Goal: Subscribe to service/newsletter: Subscribe to service/newsletter

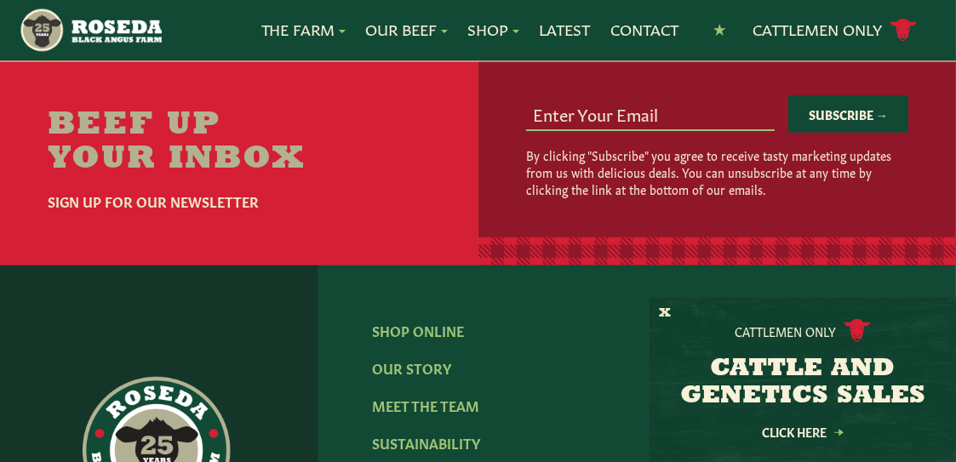
scroll to position [2352, 0]
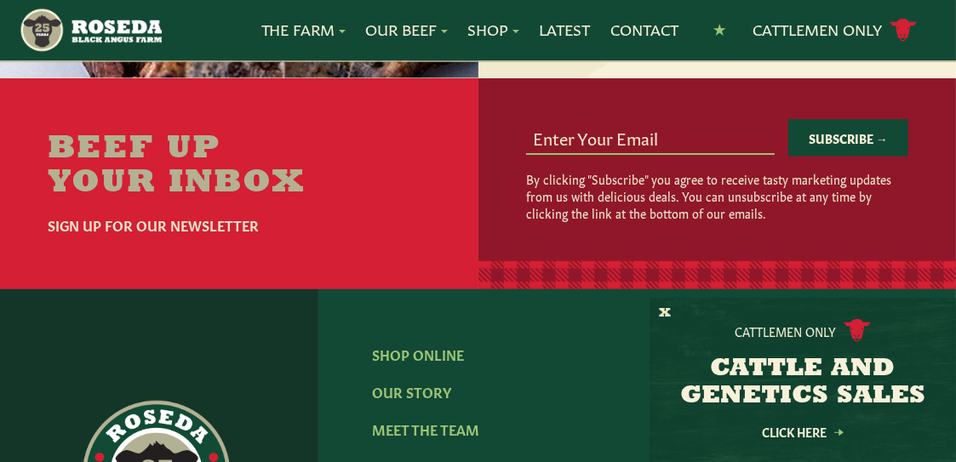
click at [558, 122] on input "email" at bounding box center [650, 137] width 249 height 32
type input "[EMAIL_ADDRESS][DOMAIN_NAME]"
click at [848, 121] on button "Subscribe →" at bounding box center [848, 137] width 120 height 37
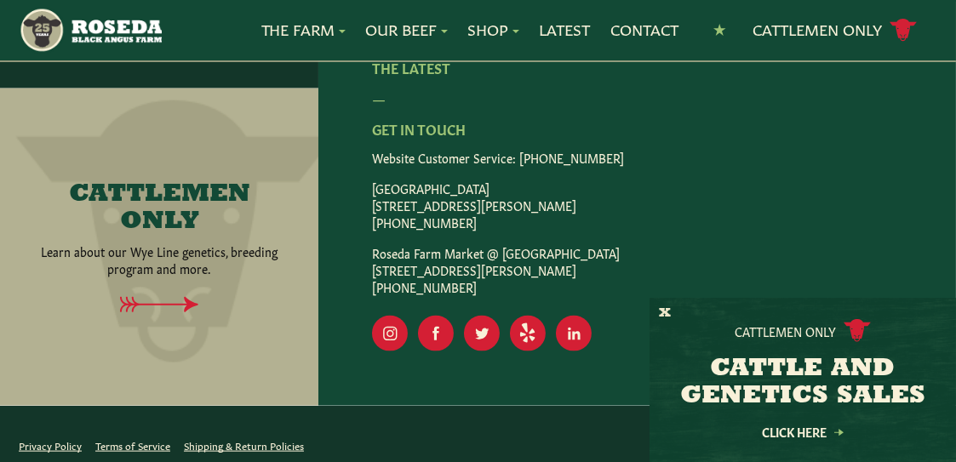
scroll to position [2967, 0]
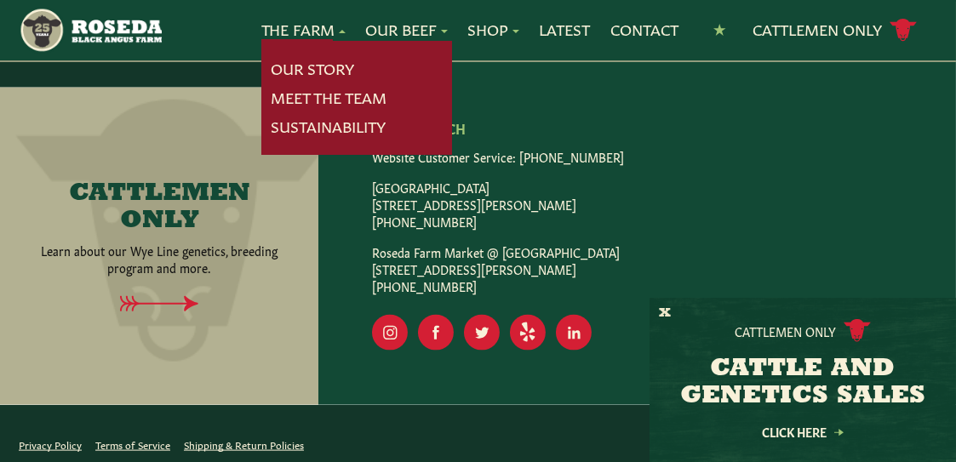
click at [288, 37] on link "The Farm" at bounding box center [303, 30] width 84 height 22
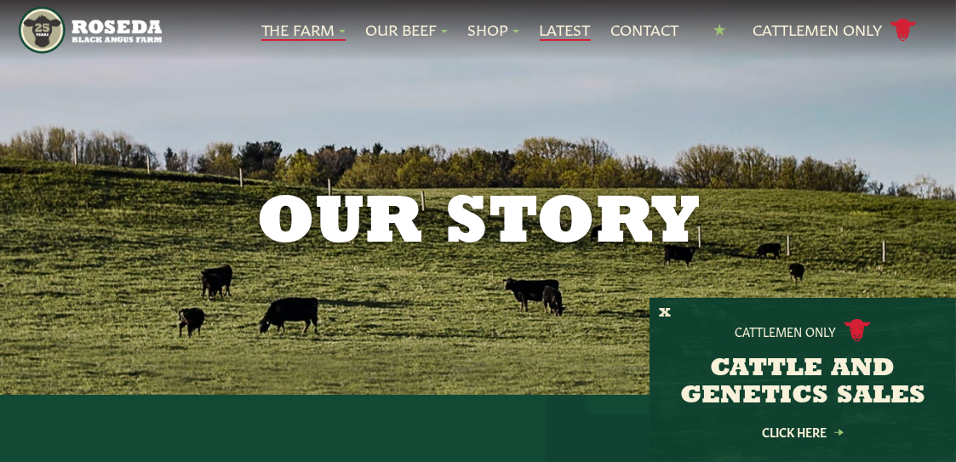
click at [565, 31] on link "Latest" at bounding box center [565, 30] width 51 height 22
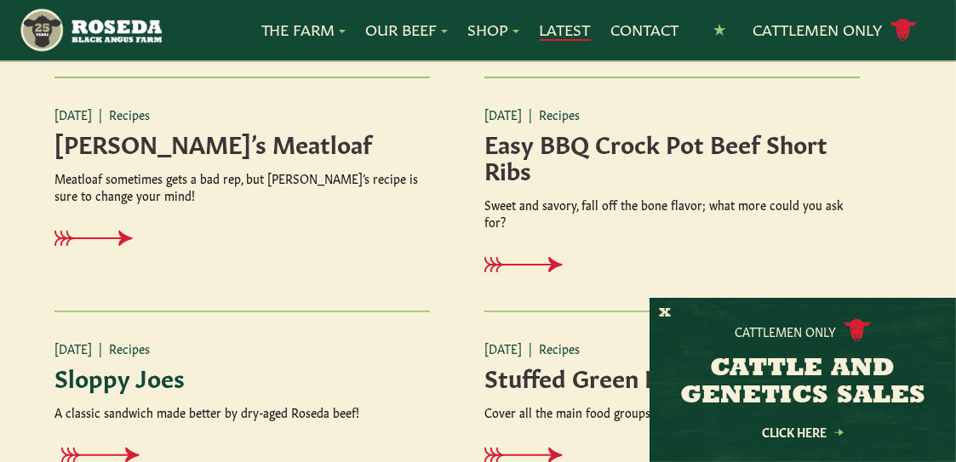
scroll to position [1972, 0]
click at [79, 24] on img "Main Navigation" at bounding box center [90, 30] width 143 height 47
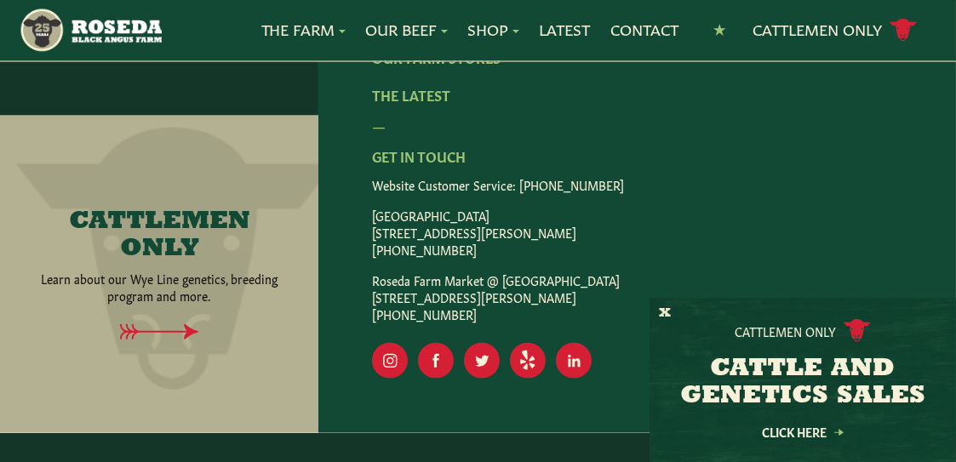
scroll to position [2967, 0]
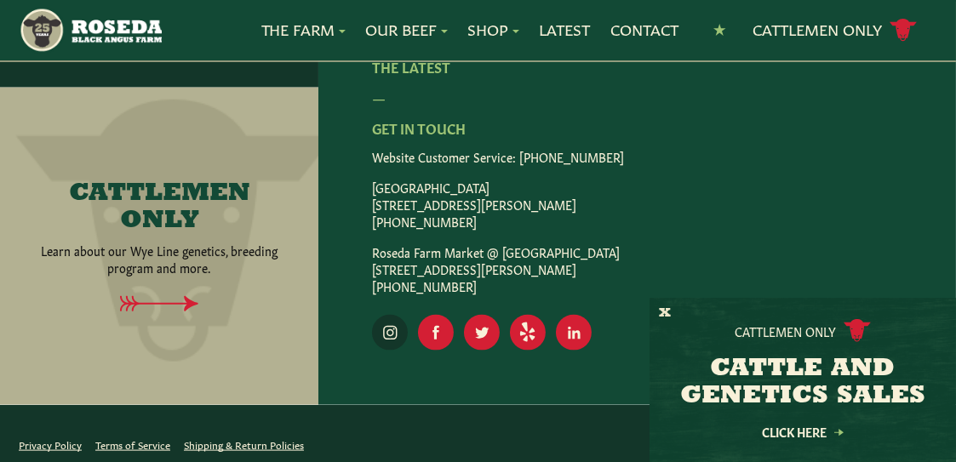
click at [385, 315] on rect "Visit Our Instagram Page" at bounding box center [390, 333] width 36 height 36
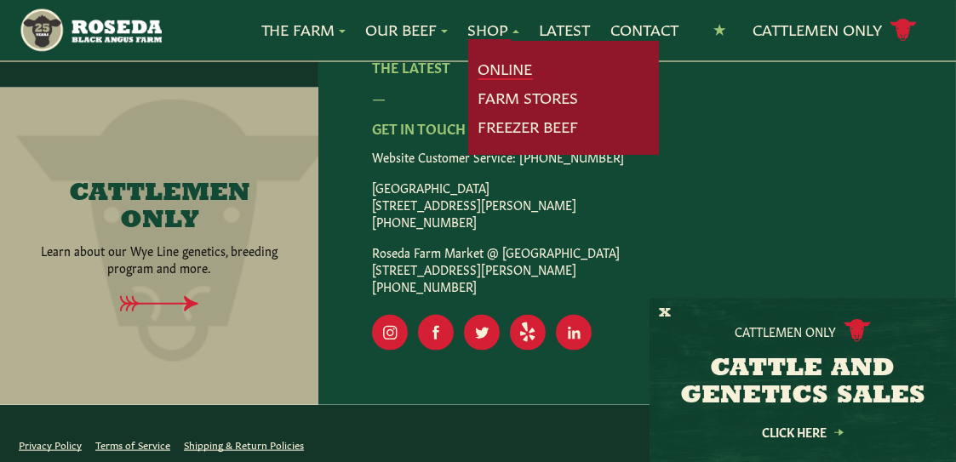
click at [494, 72] on link "Online" at bounding box center [505, 69] width 54 height 22
